Goal: Check status: Check status

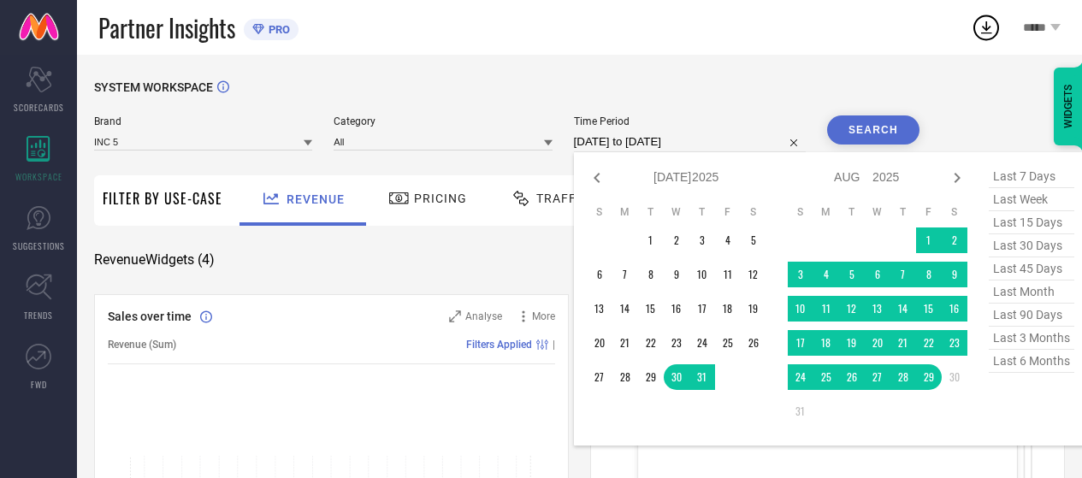
select select "6"
select select "2025"
select select "7"
select select "2025"
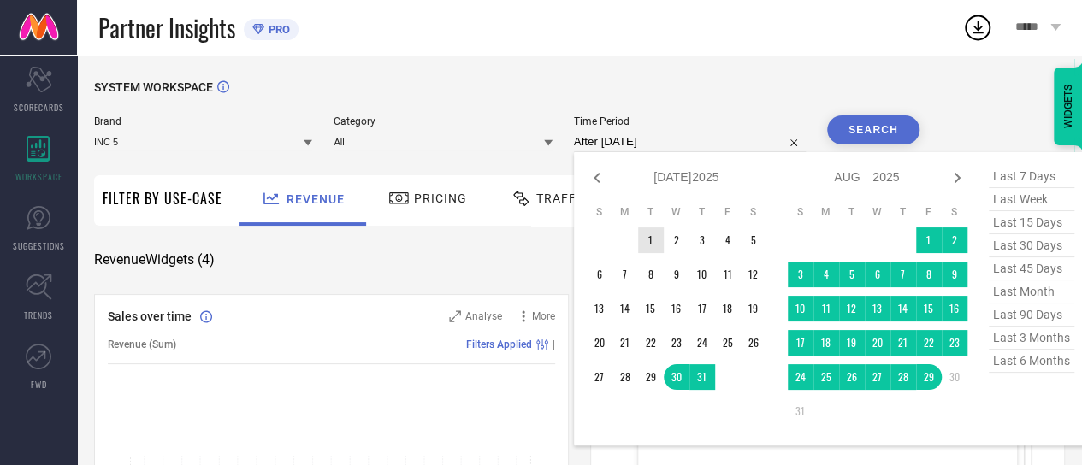
click at [647, 239] on td "1" at bounding box center [651, 241] width 26 height 26
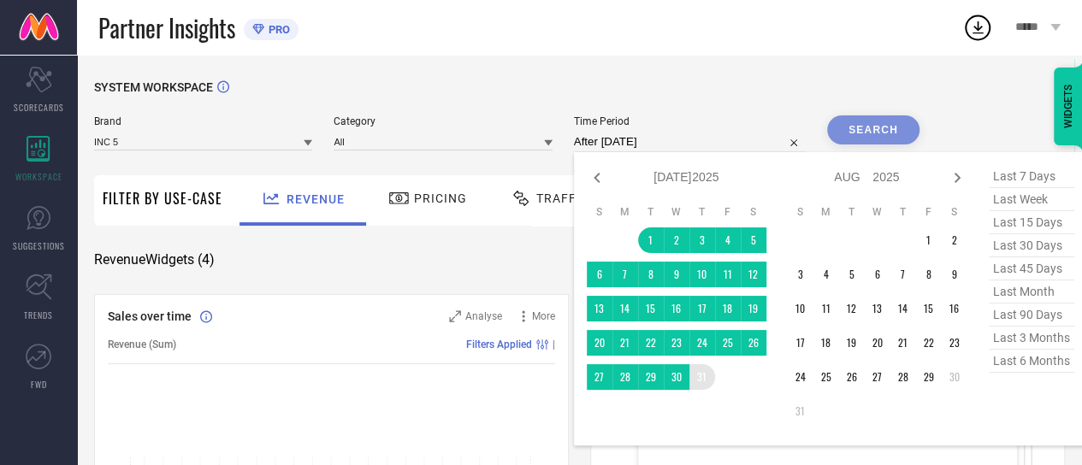
type input "[DATE] to [DATE]"
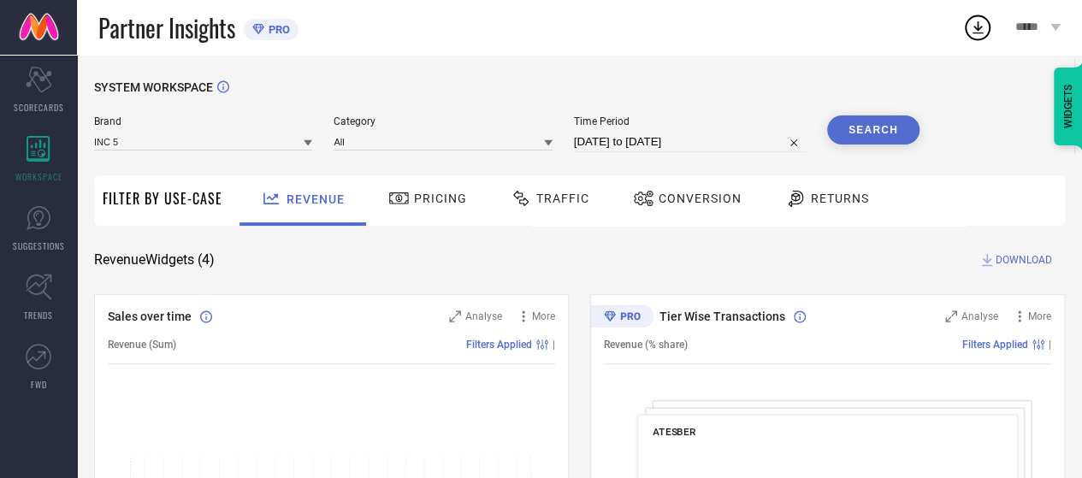
click at [877, 134] on button "Search" at bounding box center [873, 129] width 92 height 29
click at [547, 210] on div "Traffic" at bounding box center [549, 198] width 87 height 29
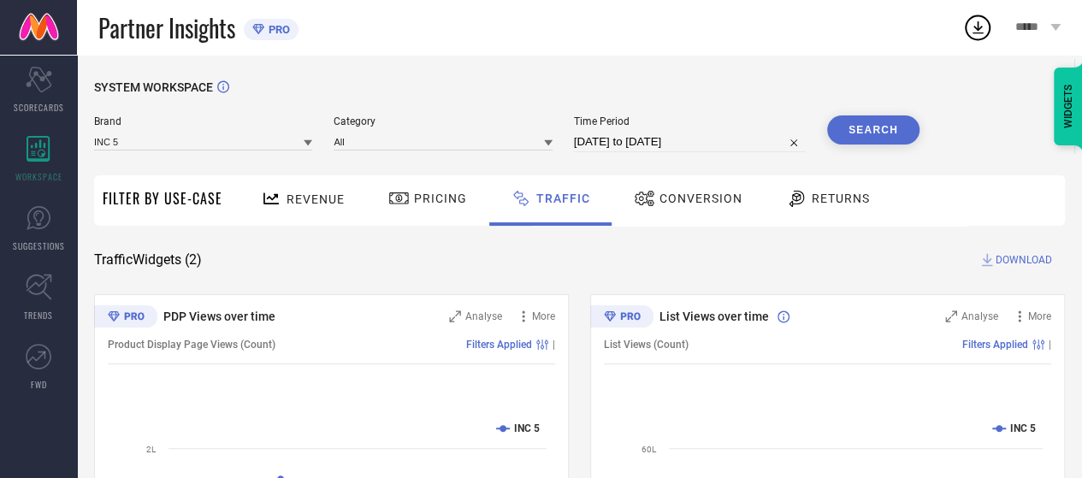
click at [672, 201] on span "Conversion" at bounding box center [700, 199] width 83 height 14
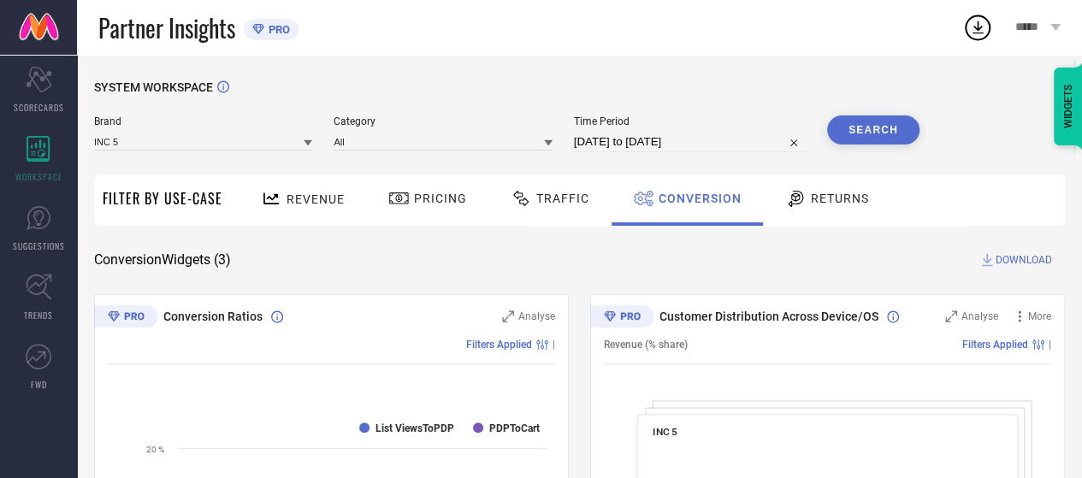
click at [652, 153] on div "Brand INC 5 Category All Time Period [DATE] to [DATE] Search" at bounding box center [506, 140] width 825 height 51
click at [662, 142] on input "[DATE] to [DATE]" at bounding box center [690, 142] width 232 height 21
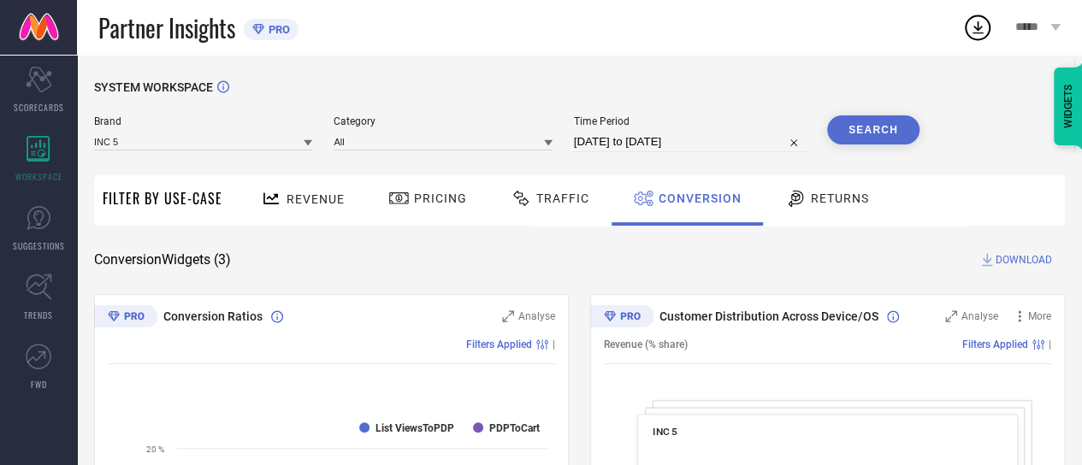
select select "6"
select select "2025"
select select "7"
select select "2025"
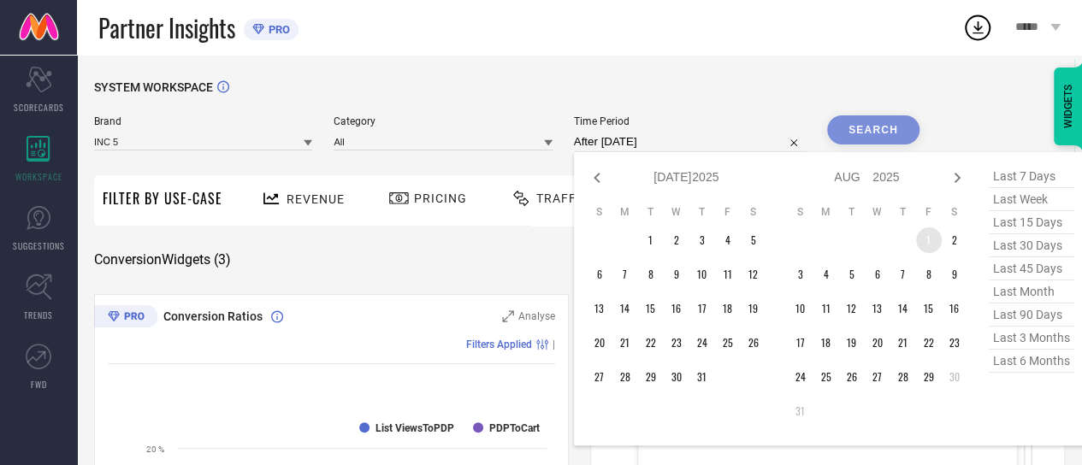
click at [935, 245] on td "1" at bounding box center [929, 241] width 26 height 26
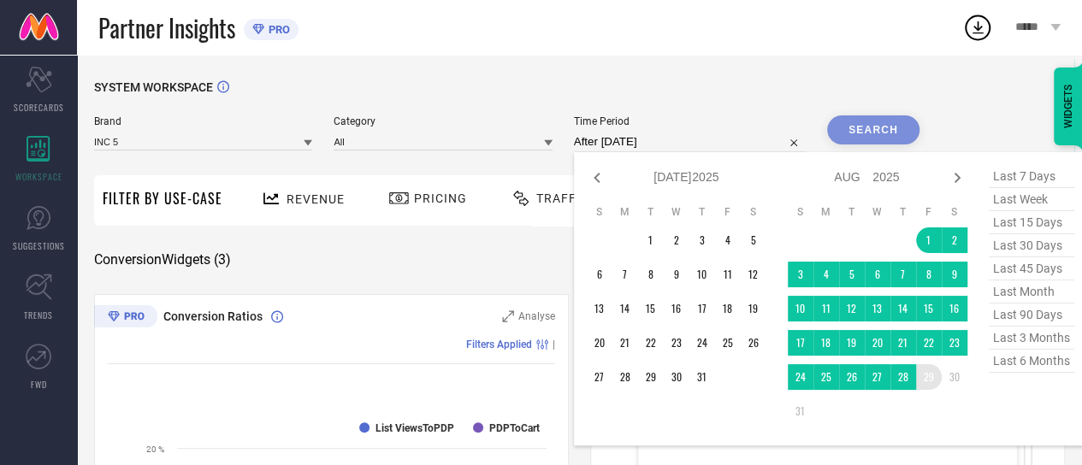
type input "[DATE] to [DATE]"
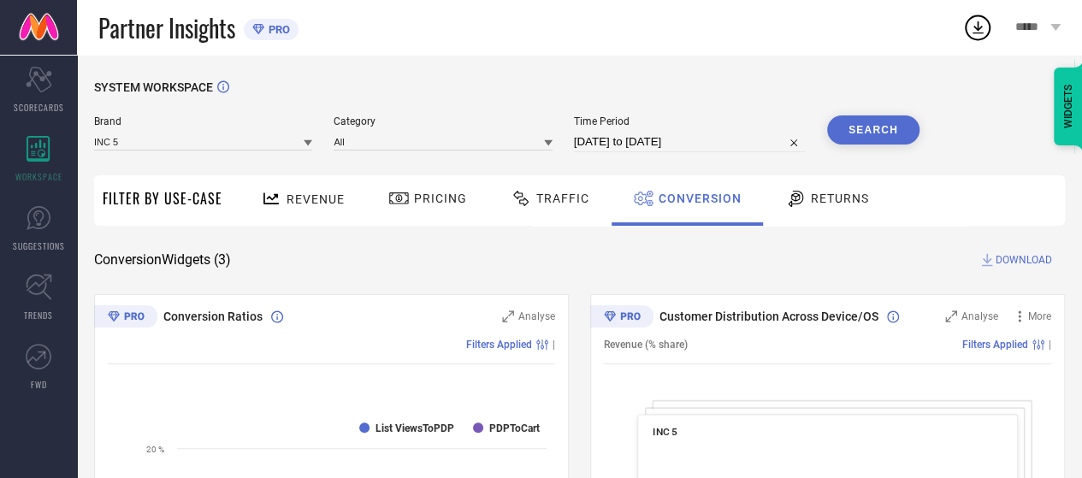
click at [707, 150] on input "[DATE] to [DATE]" at bounding box center [690, 142] width 232 height 21
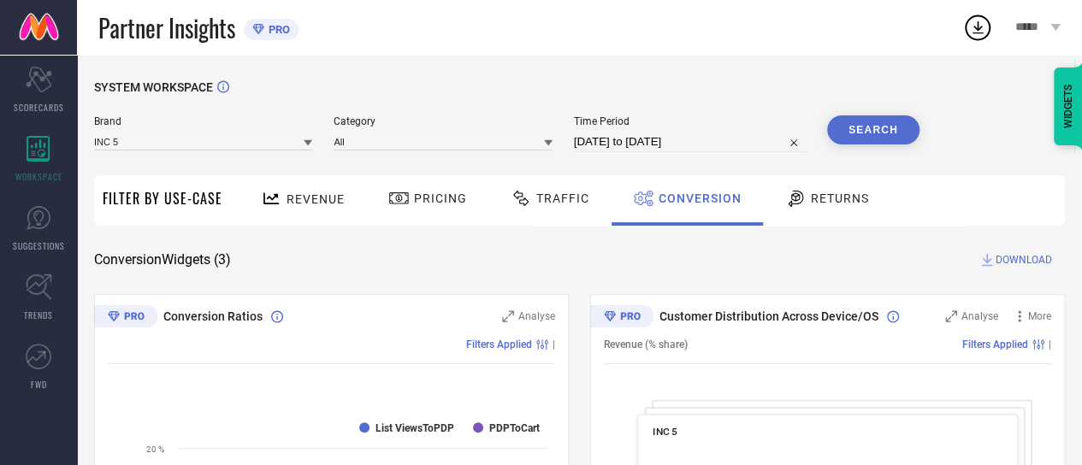
select select "7"
select select "2025"
select select "8"
select select "2025"
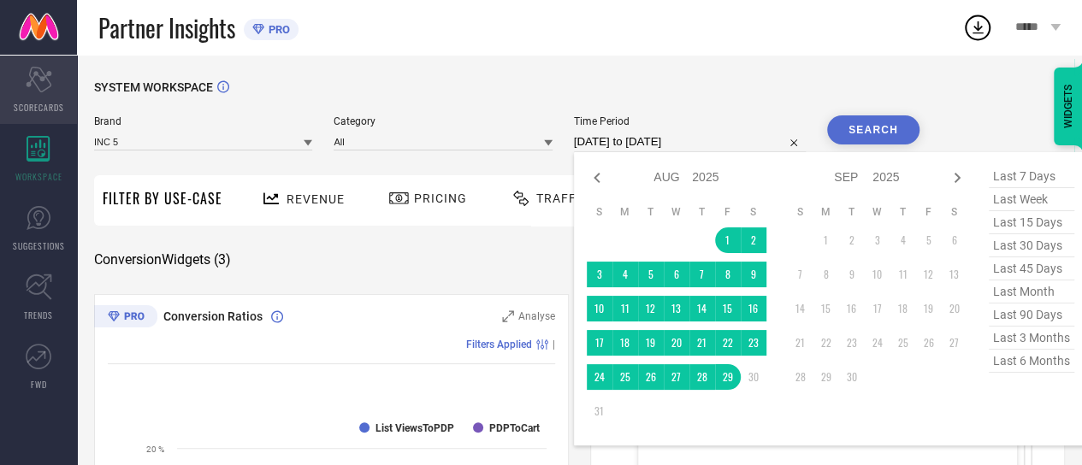
click at [23, 92] on div "Scorecard SCORECARDS" at bounding box center [38, 90] width 77 height 68
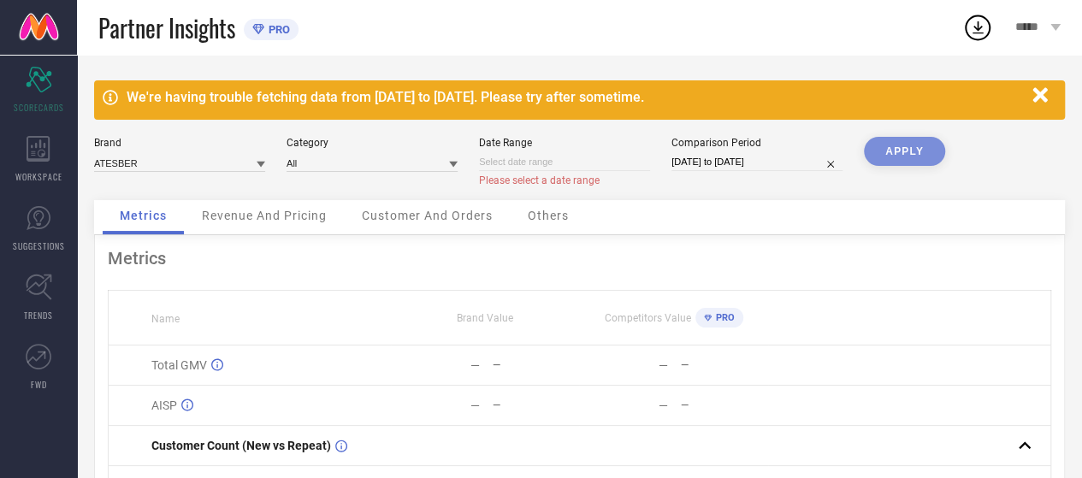
select select "8"
select select "2025"
select select "9"
select select "2025"
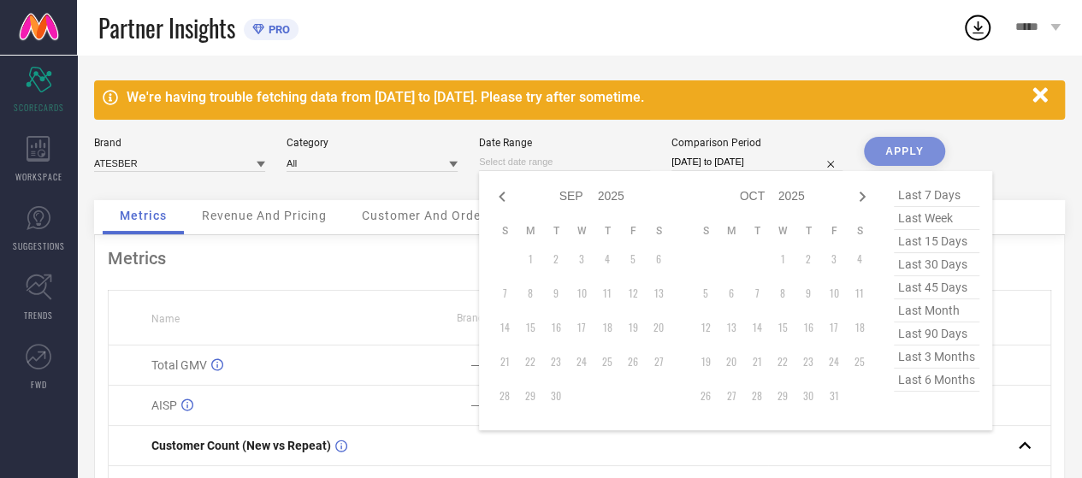
click at [501, 170] on input at bounding box center [564, 162] width 171 height 18
click at [502, 198] on icon at bounding box center [502, 196] width 21 height 21
select select "7"
select select "2025"
select select "8"
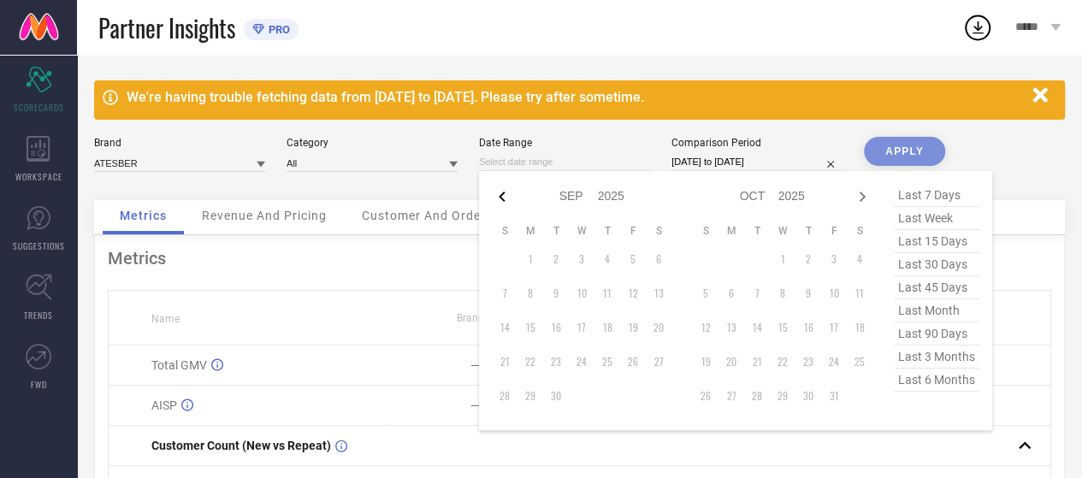
select select "2025"
click at [622, 270] on table "S M T W T F S 1 2 3 4 5 6 7 8 9 10 11 12 13 14 15 16 17 18 19 20 21 22 23 24 25…" at bounding box center [582, 334] width 180 height 236
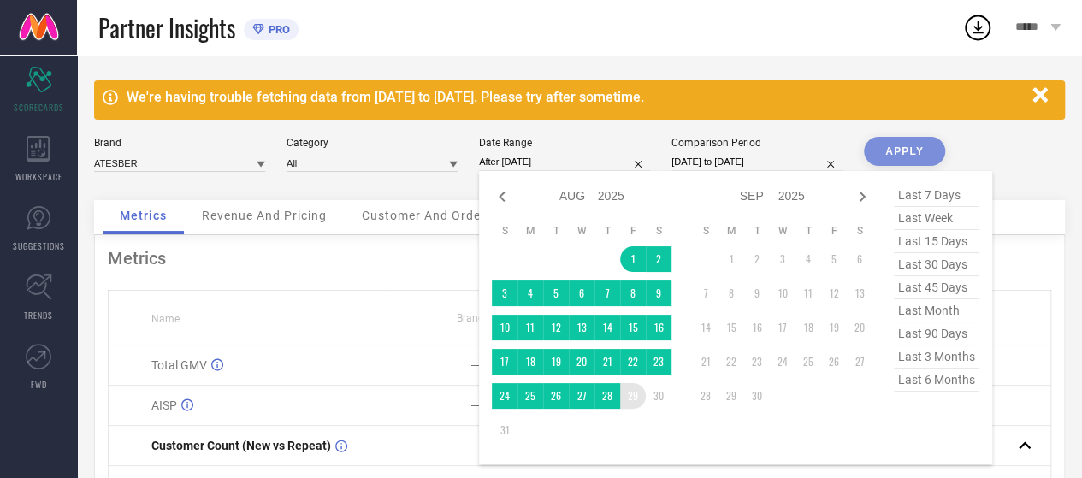
type input "[DATE] to [DATE]"
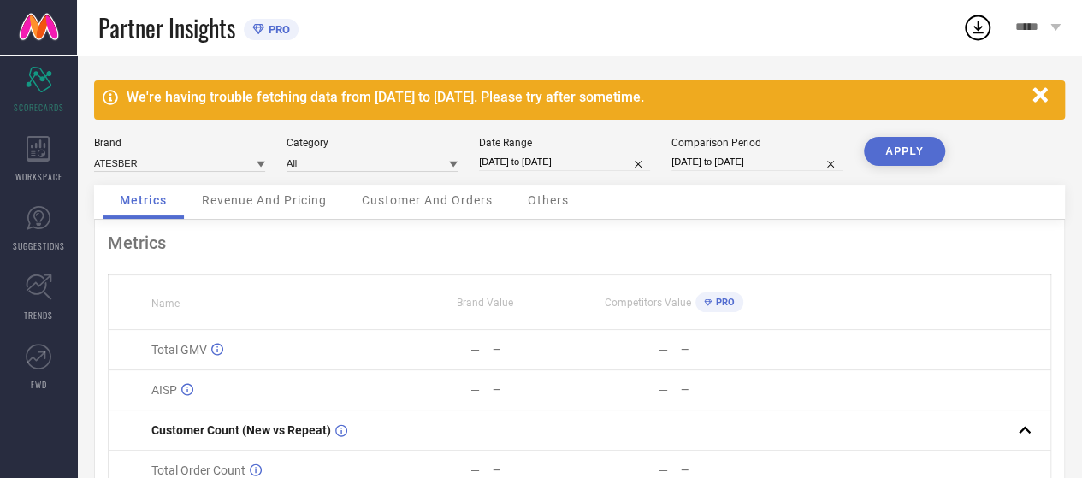
click at [727, 167] on input "[DATE] to [DATE]" at bounding box center [756, 162] width 171 height 18
select select "6"
select select "2024"
select select "7"
select select "2024"
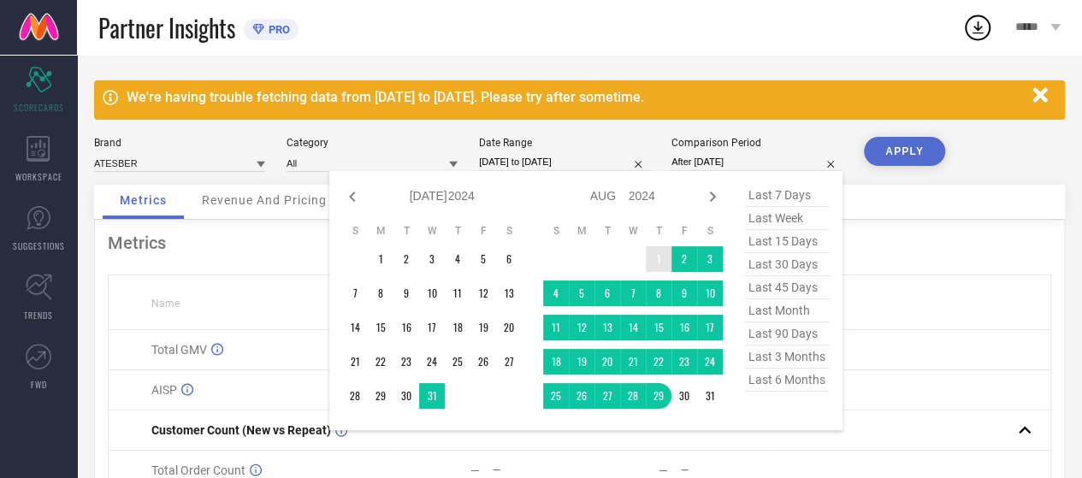
click at [653, 254] on td "1" at bounding box center [659, 259] width 26 height 26
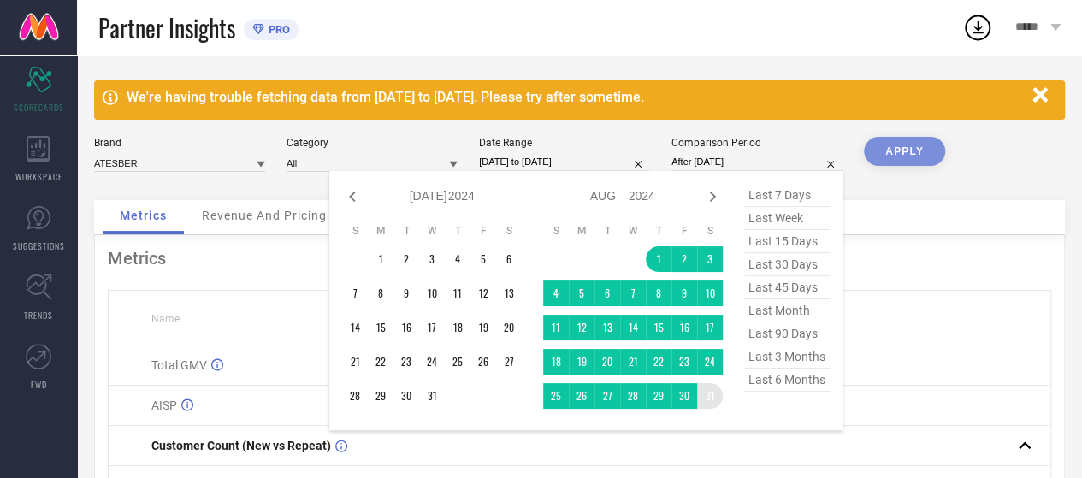
type input "[DATE] to [DATE]"
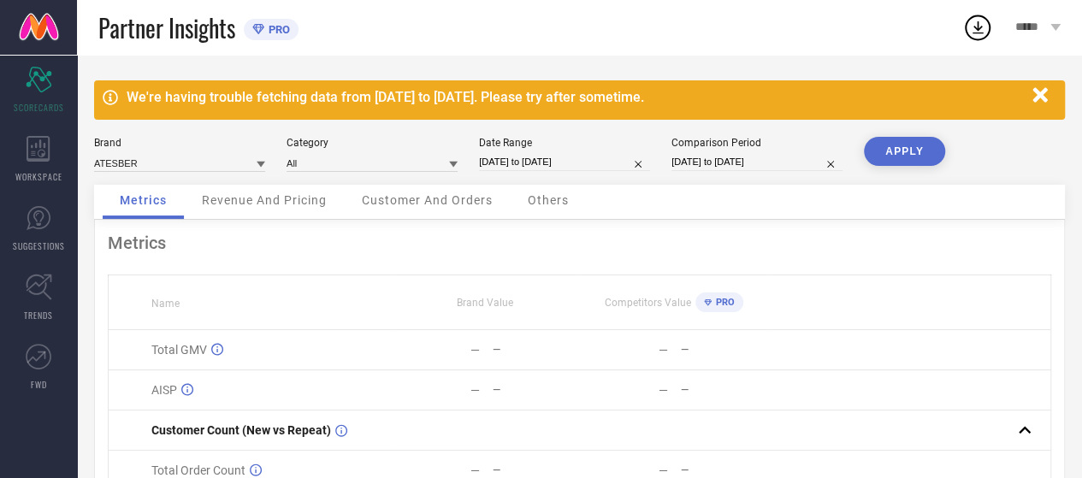
click at [895, 134] on div "We're having trouble fetching data from [DATE] to [DATE]. Please try after some…" at bounding box center [579, 368] width 1005 height 626
click at [917, 161] on button "APPLY" at bounding box center [904, 151] width 81 height 29
click at [1045, 98] on icon "button" at bounding box center [1039, 94] width 15 height 15
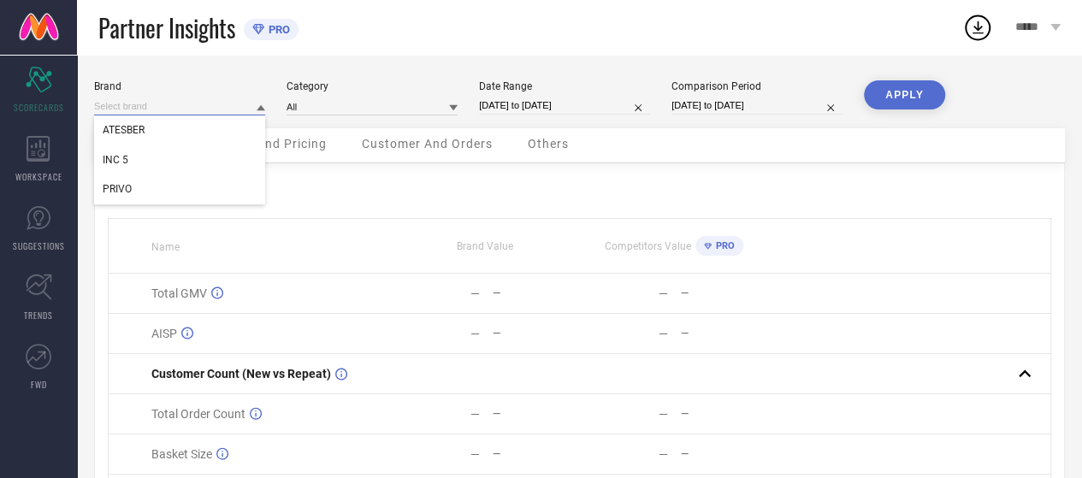
click at [178, 102] on input at bounding box center [179, 107] width 171 height 18
click at [149, 150] on div "INC 5" at bounding box center [179, 159] width 171 height 29
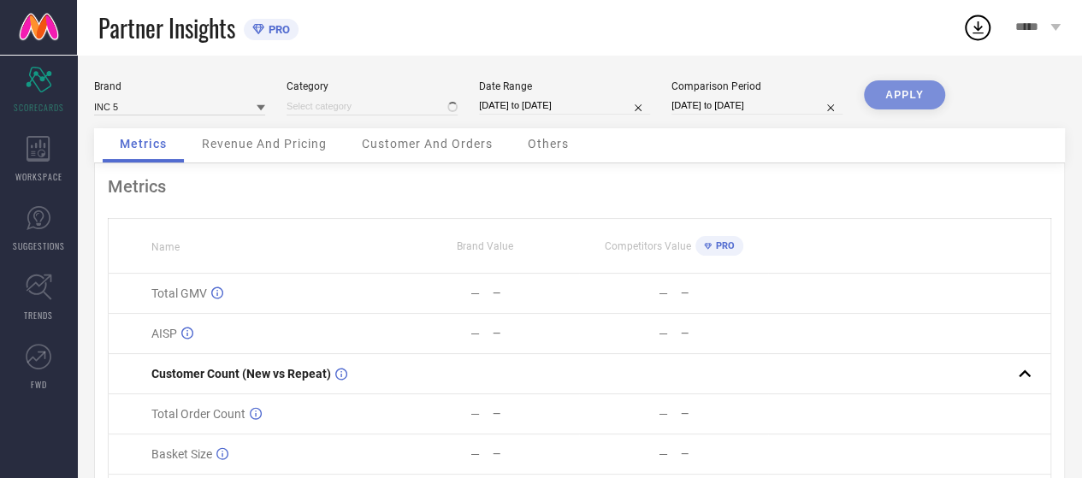
type input "All"
click at [870, 82] on button "APPLY" at bounding box center [904, 94] width 81 height 29
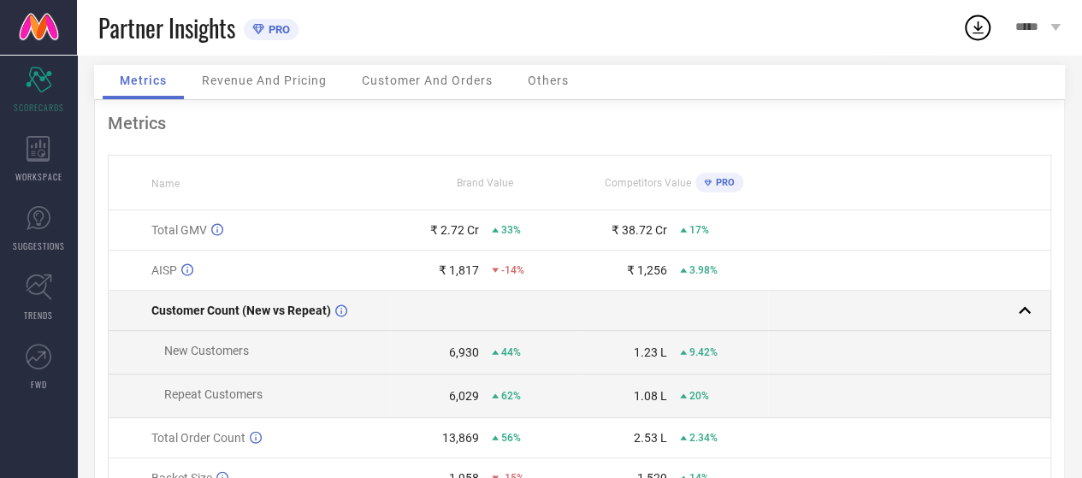
scroll to position [86, 0]
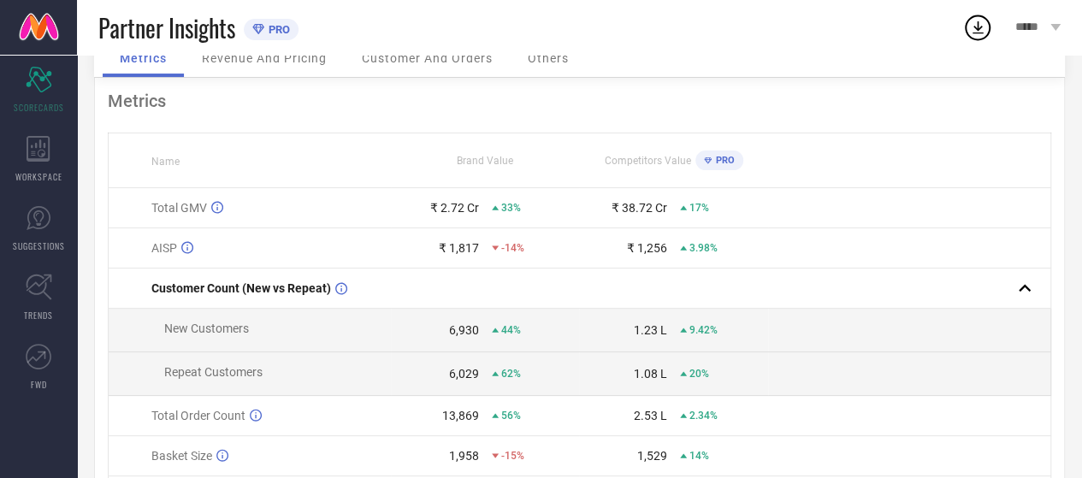
click at [477, 207] on div "₹ 2.72 Cr" at bounding box center [454, 208] width 49 height 14
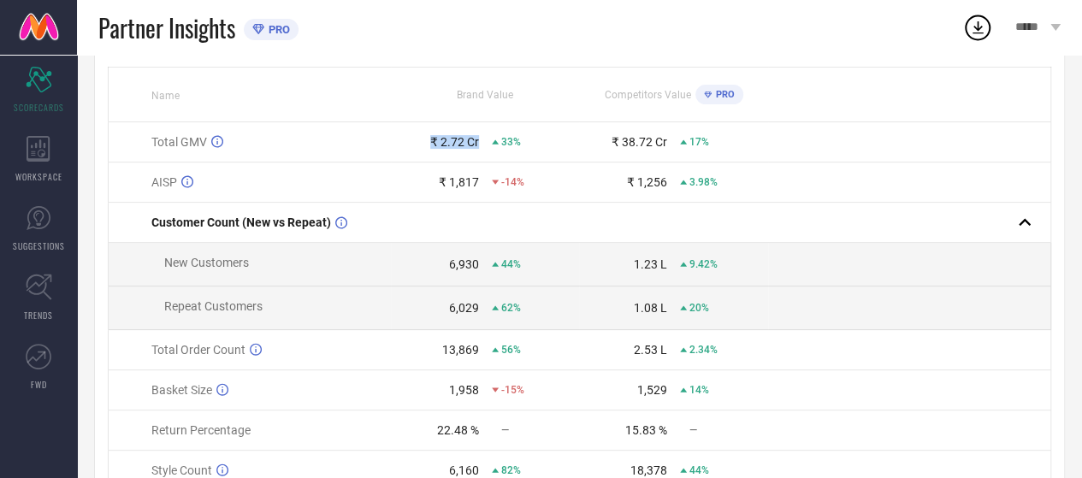
scroll to position [0, 0]
